Goal: Information Seeking & Learning: Learn about a topic

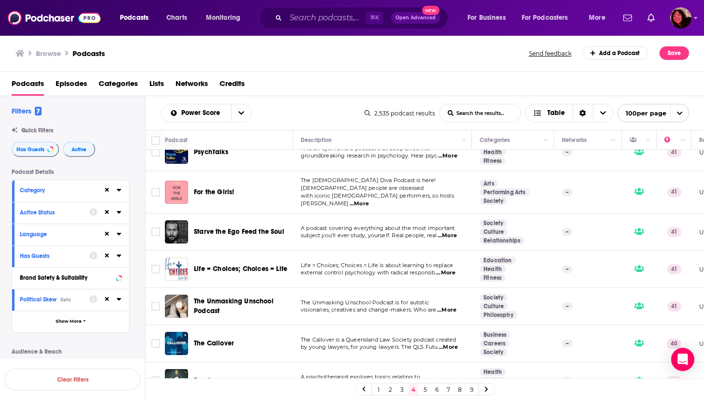
scroll to position [322, 0]
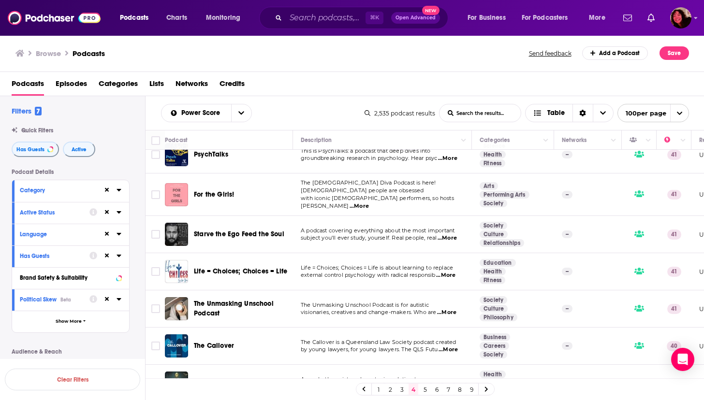
click at [218, 190] on span "For the Girls!" at bounding box center [214, 194] width 40 height 8
